Goal: Task Accomplishment & Management: Manage account settings

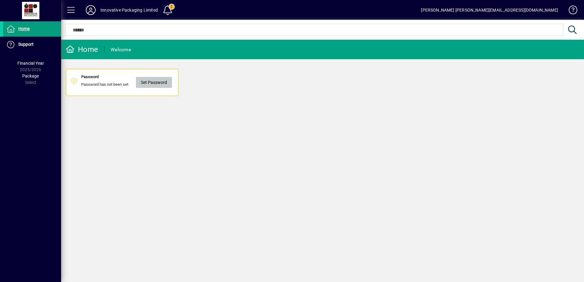
click at [141, 82] on span at bounding box center [154, 82] width 36 height 15
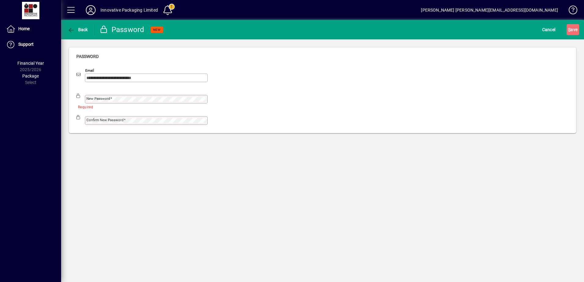
click at [200, 100] on keeper-lock "Open Keeper Popup" at bounding box center [202, 99] width 7 height 7
click at [103, 99] on mat-label "New password" at bounding box center [98, 98] width 24 height 4
click at [203, 99] on keeper-lock "Open Keeper Popup" at bounding box center [202, 99] width 7 height 7
drag, startPoint x: 150, startPoint y: 166, endPoint x: 124, endPoint y: 141, distance: 35.8
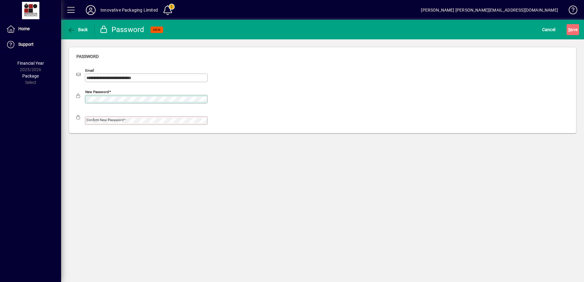
click at [143, 160] on div "**********" at bounding box center [322, 151] width 523 height 262
click at [108, 123] on div "Confirm new password" at bounding box center [146, 120] width 123 height 9
click at [143, 138] on div "**********" at bounding box center [322, 90] width 523 height 102
click at [203, 122] on keeper-lock "Open Keeper Popup" at bounding box center [202, 120] width 7 height 7
click at [571, 31] on span "S ave" at bounding box center [572, 30] width 9 height 10
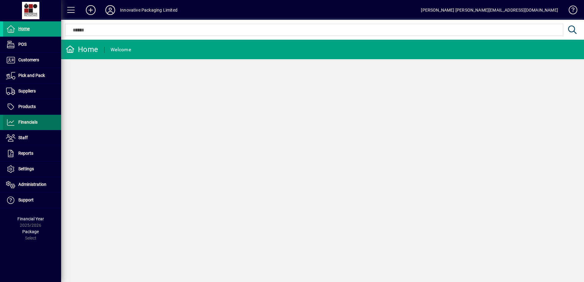
click at [27, 120] on span "Financials" at bounding box center [27, 122] width 19 height 5
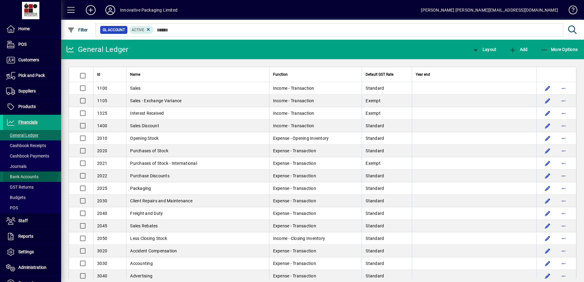
click at [20, 170] on span at bounding box center [32, 176] width 58 height 15
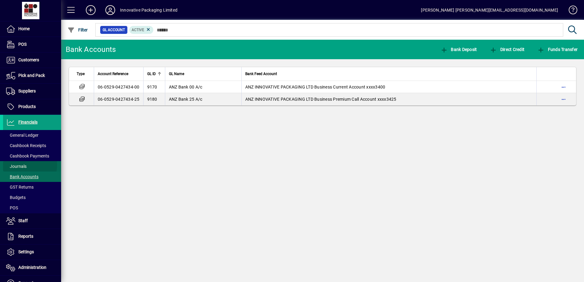
click at [18, 165] on span "Journals" at bounding box center [16, 166] width 20 height 5
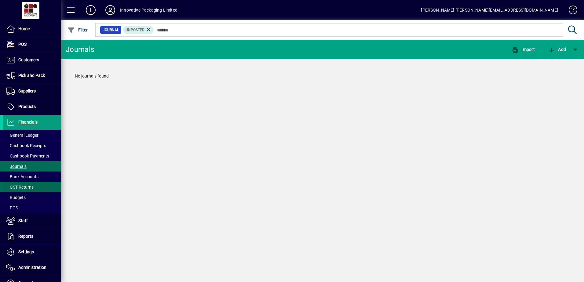
click at [20, 183] on span at bounding box center [32, 187] width 58 height 15
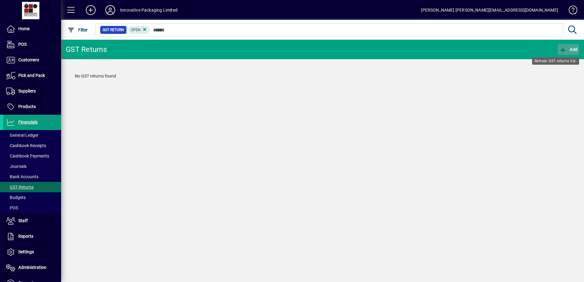
click at [572, 51] on span "Add" at bounding box center [568, 49] width 18 height 5
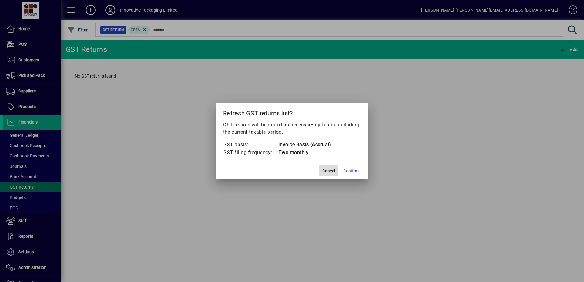
click at [323, 169] on span "Cancel" at bounding box center [328, 171] width 13 height 6
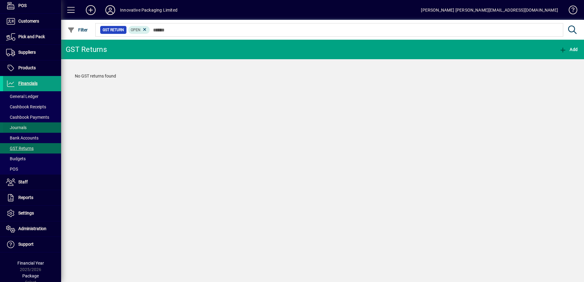
scroll to position [42, 0]
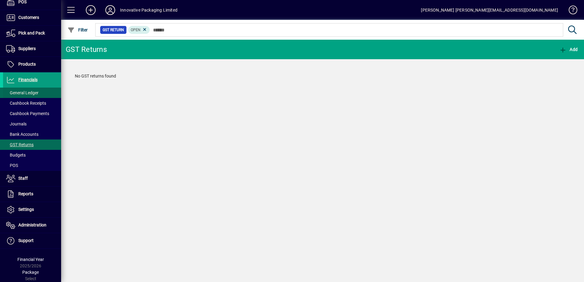
click at [20, 92] on span "General Ledger" at bounding box center [22, 92] width 32 height 5
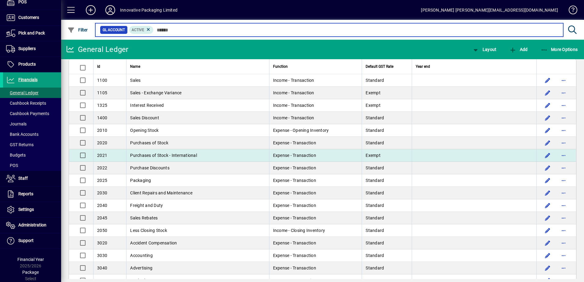
scroll to position [31, 0]
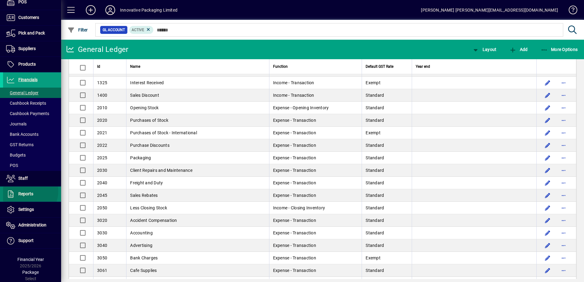
click at [23, 191] on span "Reports" at bounding box center [18, 193] width 30 height 7
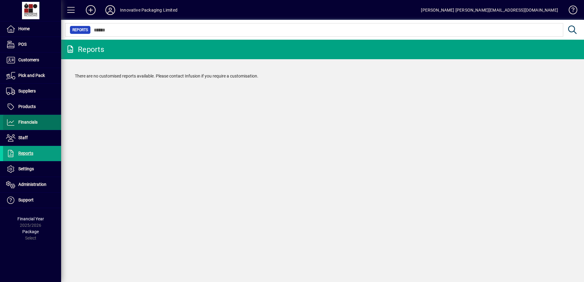
click at [24, 122] on span "Financials" at bounding box center [27, 122] width 19 height 5
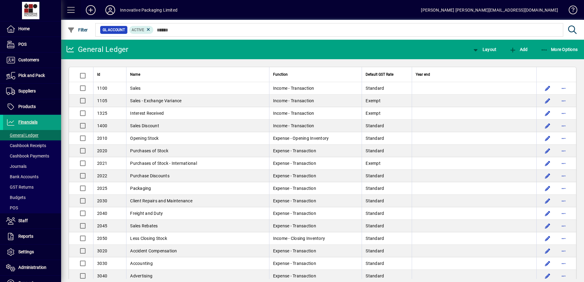
click at [74, 10] on span at bounding box center [71, 10] width 15 height 15
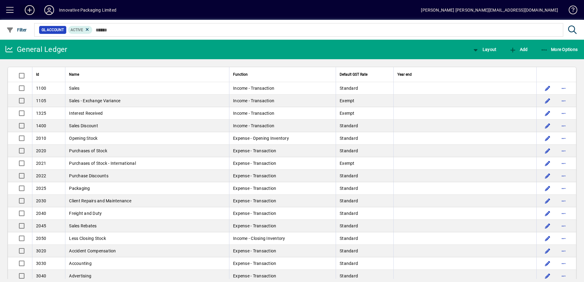
click at [29, 13] on icon at bounding box center [30, 10] width 12 height 10
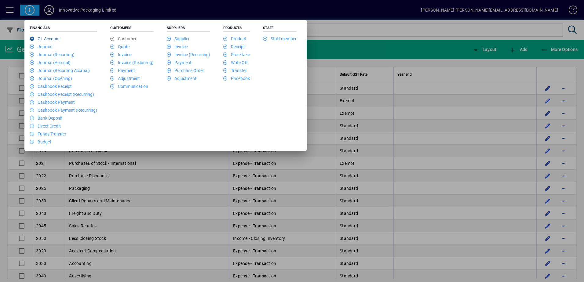
click at [47, 39] on link "GL Account" at bounding box center [45, 38] width 30 height 5
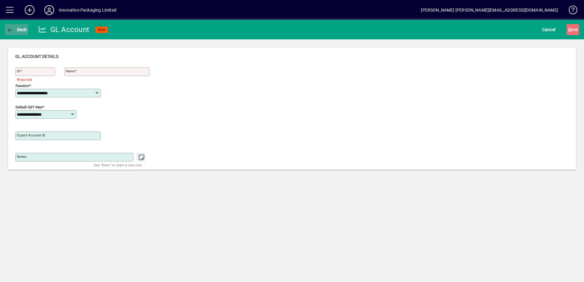
click at [13, 31] on icon "button" at bounding box center [10, 30] width 8 height 6
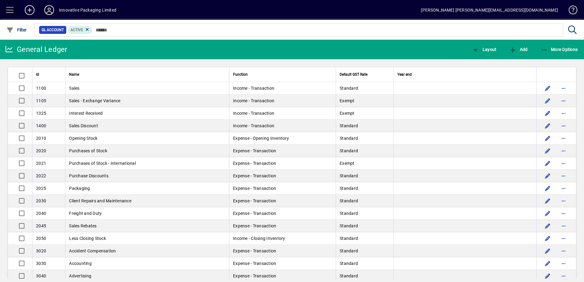
click at [11, 11] on span at bounding box center [10, 10] width 15 height 15
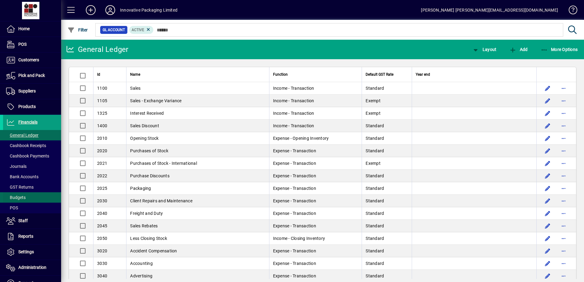
scroll to position [31, 0]
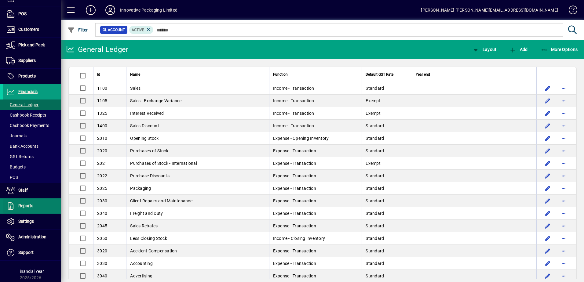
click at [25, 210] on span at bounding box center [32, 206] width 58 height 15
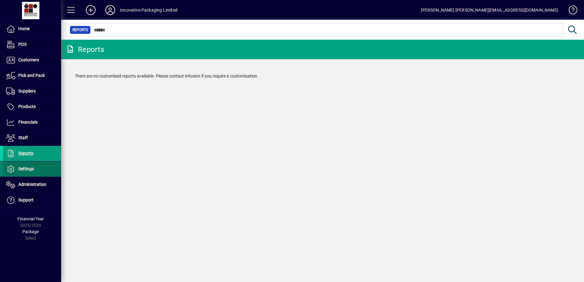
click at [26, 175] on span at bounding box center [32, 169] width 58 height 15
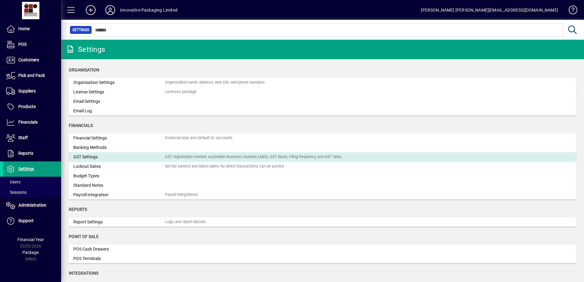
click at [83, 155] on div "GST Settings" at bounding box center [119, 157] width 92 height 6
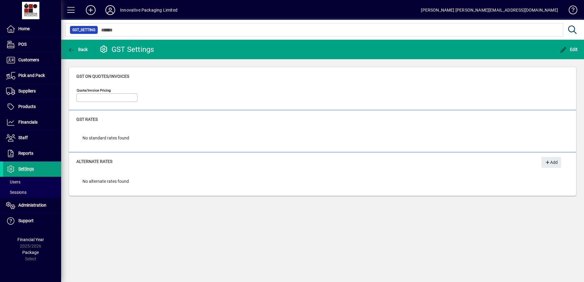
type input "**********"
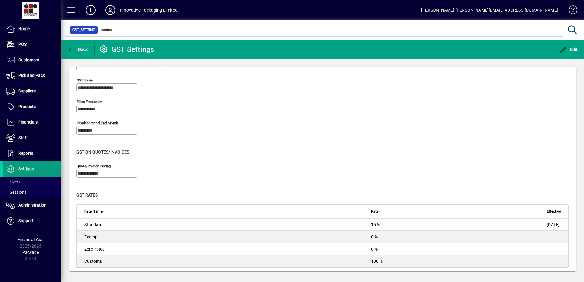
scroll to position [76, 0]
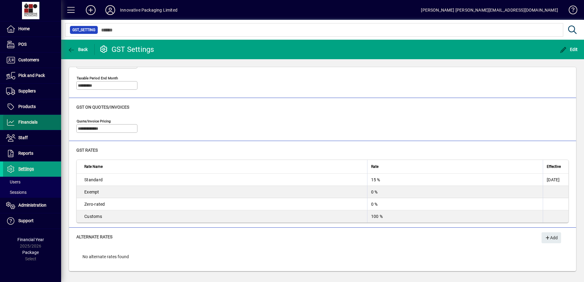
click at [23, 119] on span "Financials" at bounding box center [20, 122] width 34 height 7
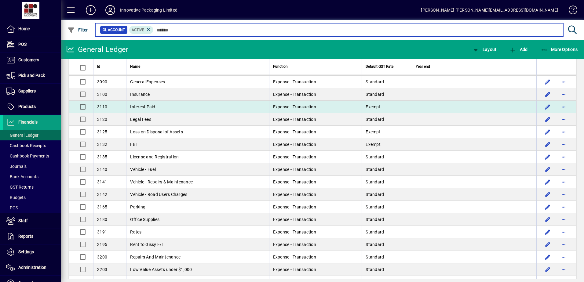
scroll to position [336, 0]
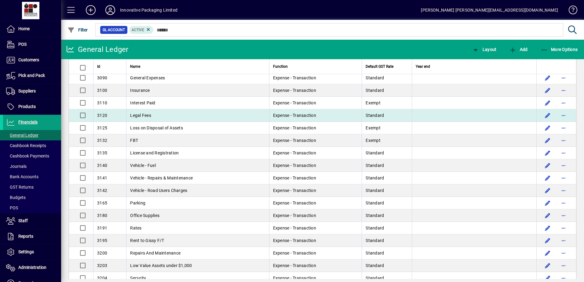
click at [165, 118] on td "Legal Fees" at bounding box center [197, 115] width 143 height 13
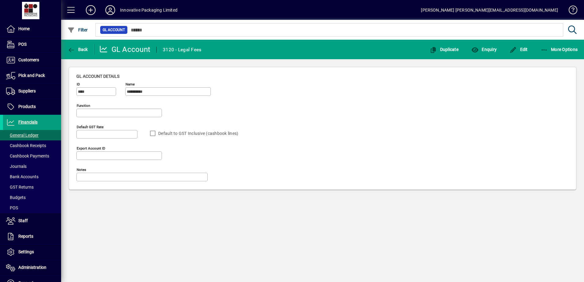
type input "**********"
click at [550, 47] on span "More Options" at bounding box center [558, 49] width 37 height 5
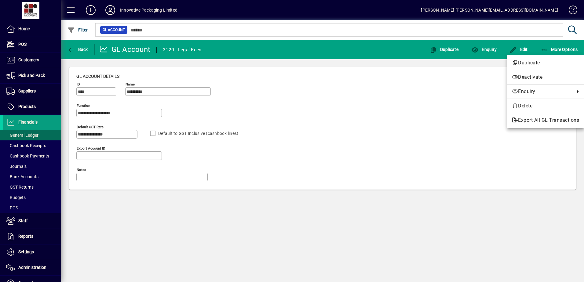
click at [74, 47] on div at bounding box center [292, 141] width 584 height 282
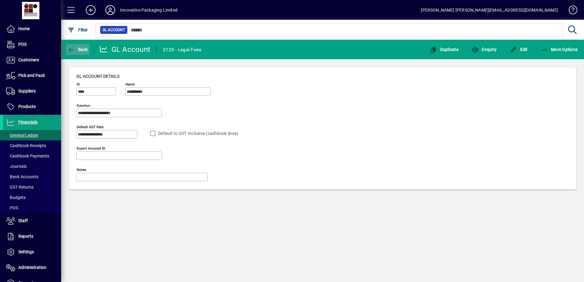
click at [74, 47] on icon "button" at bounding box center [71, 50] width 8 height 6
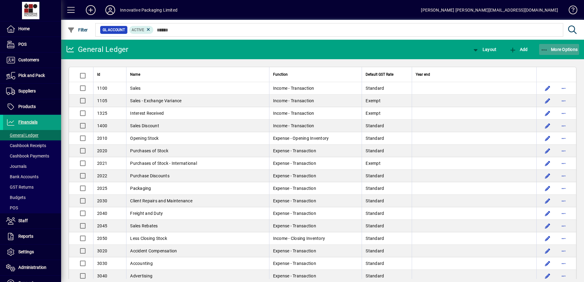
click at [571, 48] on span "More Options" at bounding box center [558, 49] width 37 height 5
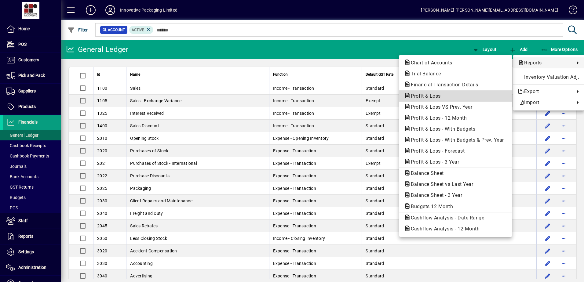
click at [425, 92] on span "Profit & Loss" at bounding box center [455, 95] width 103 height 7
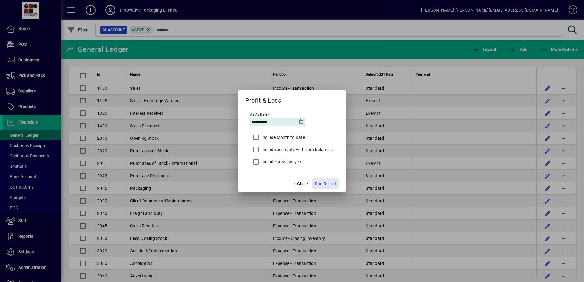
click at [331, 184] on span "Run Report" at bounding box center [325, 184] width 21 height 6
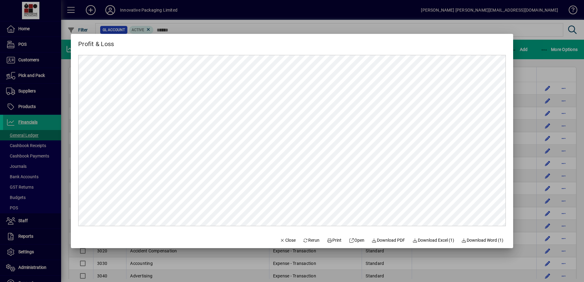
click at [538, 40] on div at bounding box center [292, 141] width 584 height 282
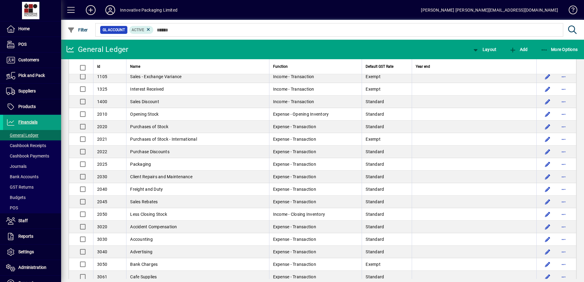
scroll to position [31, 0]
